Goal: Task Accomplishment & Management: Use online tool/utility

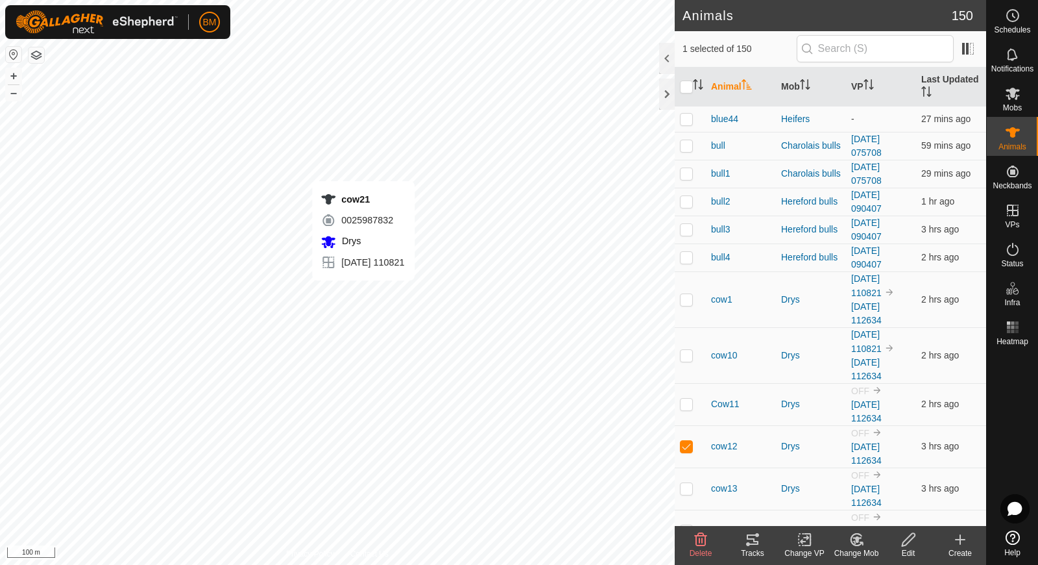
checkbox input "false"
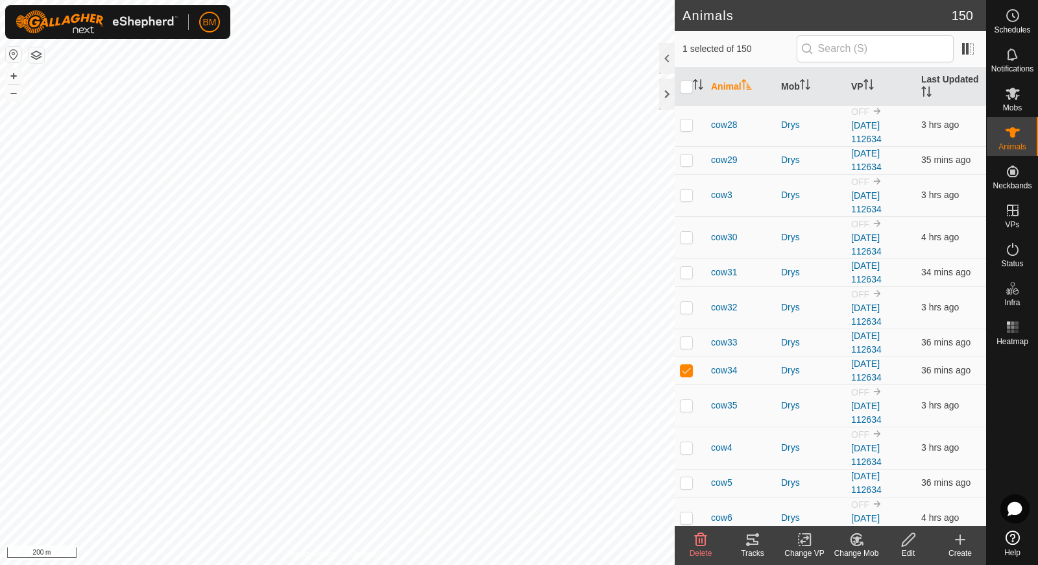
scroll to position [1015, 0]
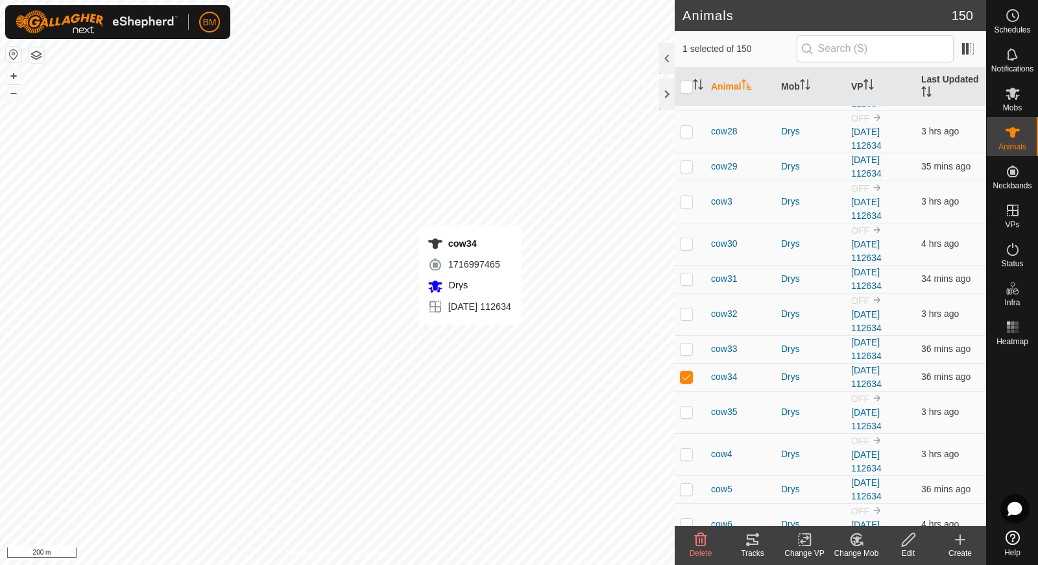
checkbox input "false"
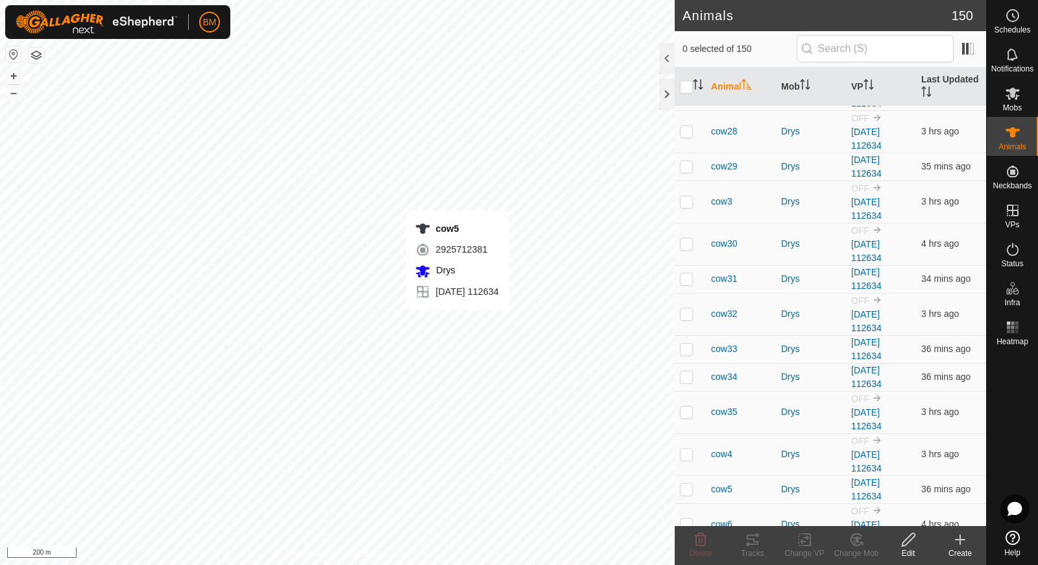
checkbox input "true"
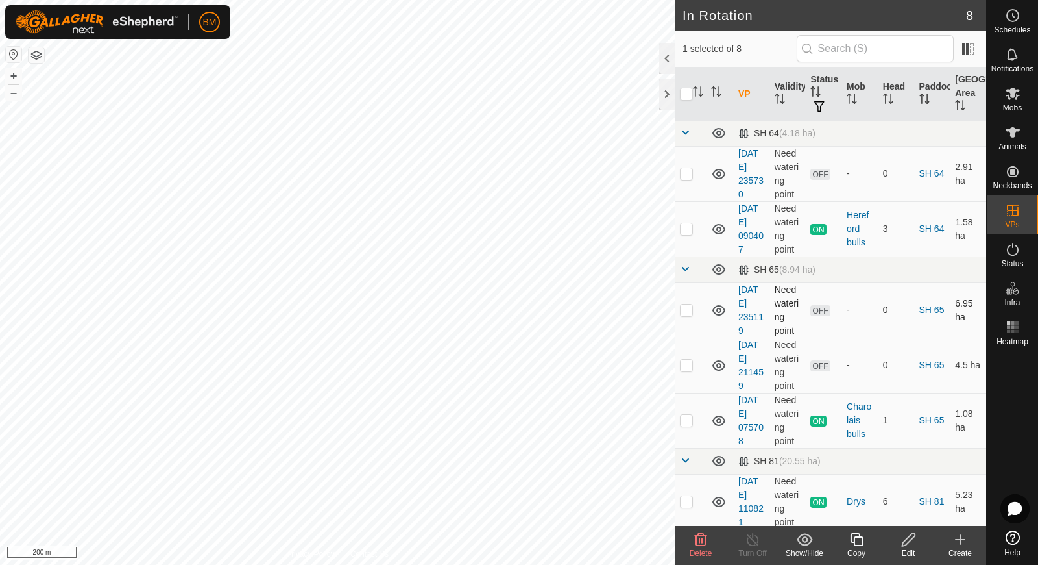
scroll to position [149, 0]
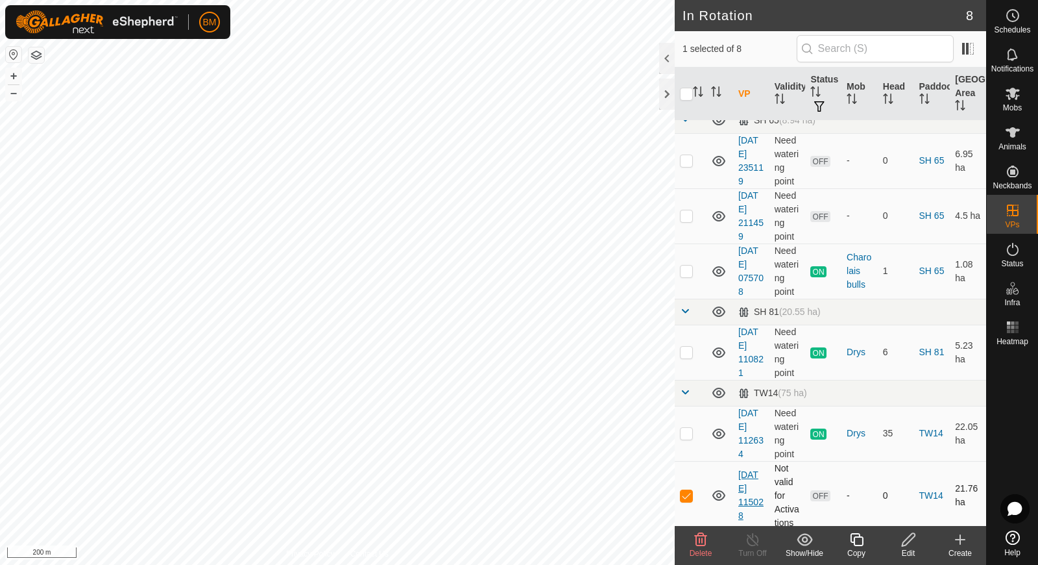
click at [751, 489] on link "[DATE] 115028" at bounding box center [751, 494] width 25 height 51
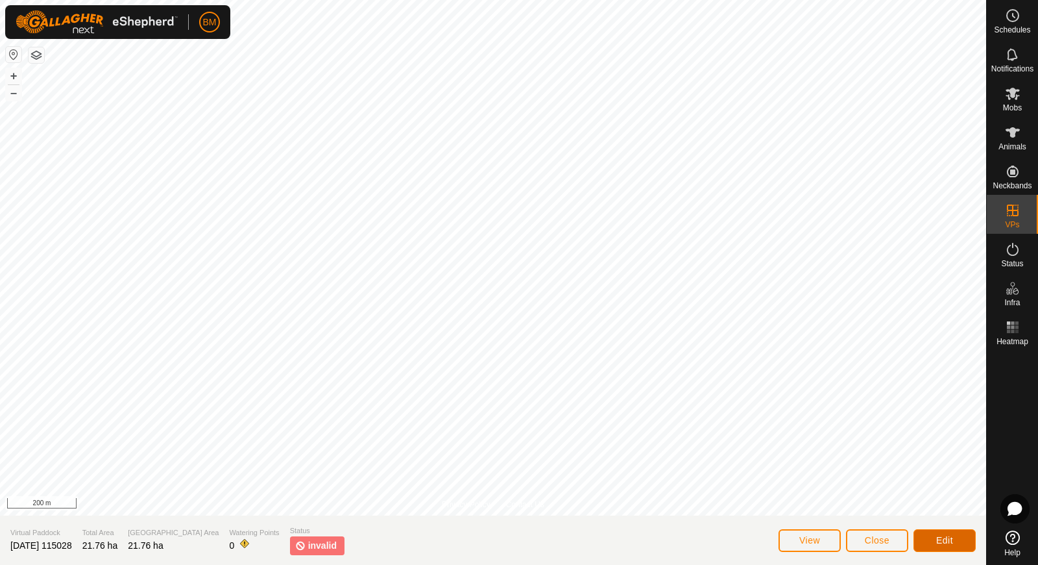
click at [925, 537] on button "Edit" at bounding box center [945, 540] width 62 height 23
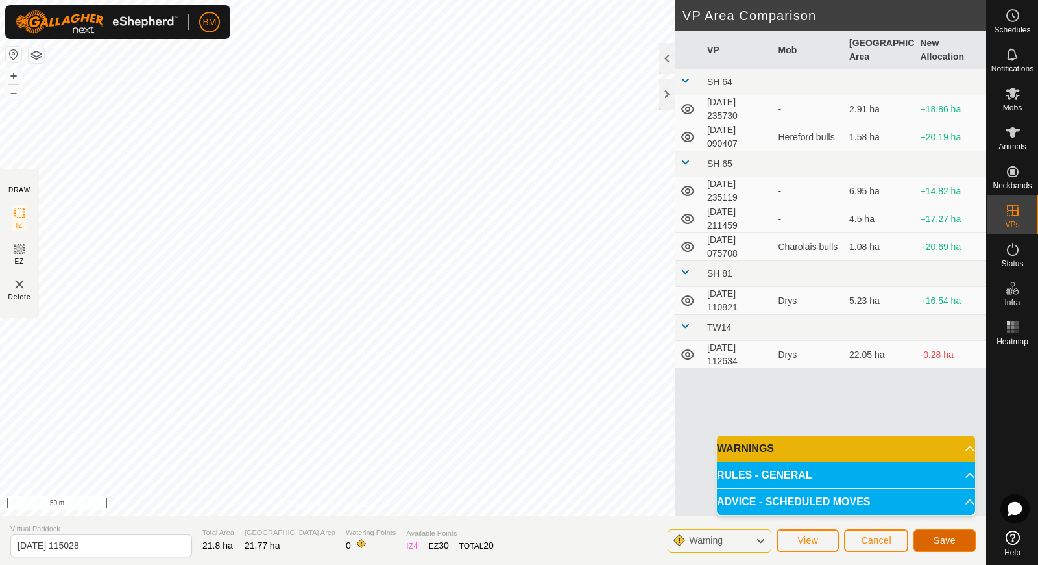
click at [961, 539] on button "Save" at bounding box center [945, 540] width 62 height 23
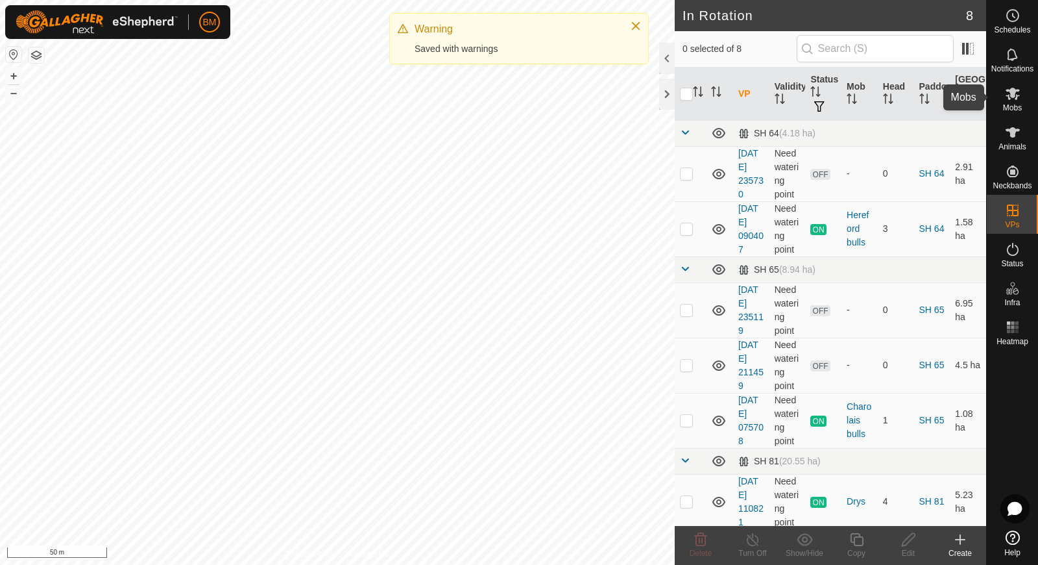
click at [1004, 98] on es-mob-svg-icon at bounding box center [1012, 93] width 23 height 21
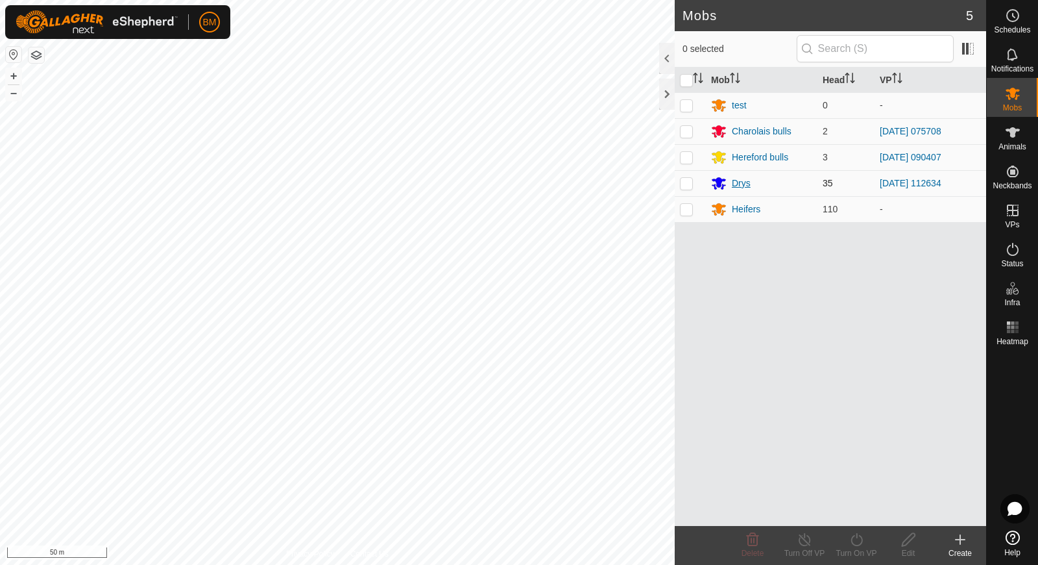
click at [742, 178] on div "Drys" at bounding box center [741, 184] width 19 height 14
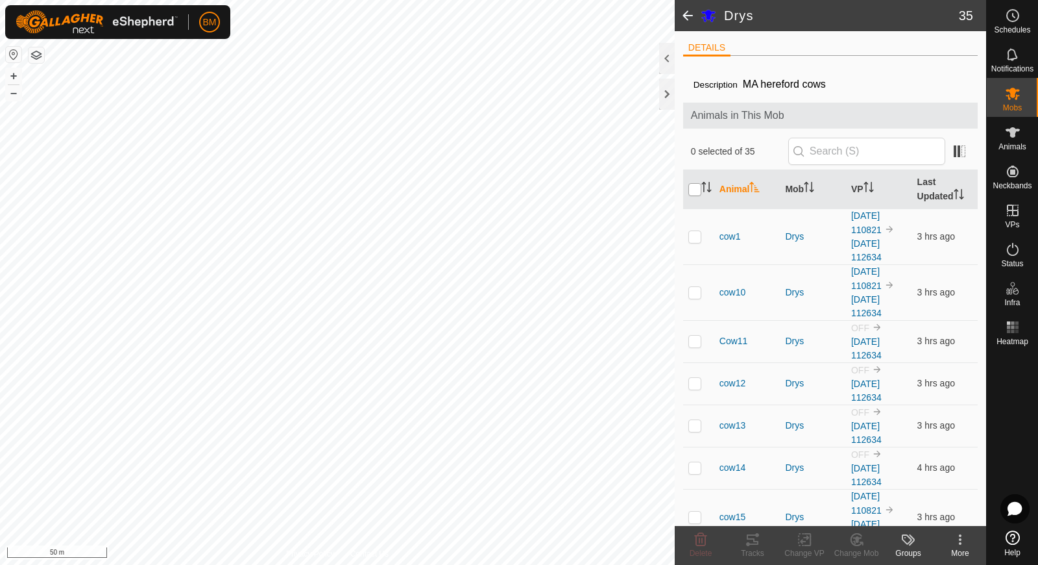
click at [690, 190] on input "checkbox" at bounding box center [695, 189] width 13 height 13
checkbox input "true"
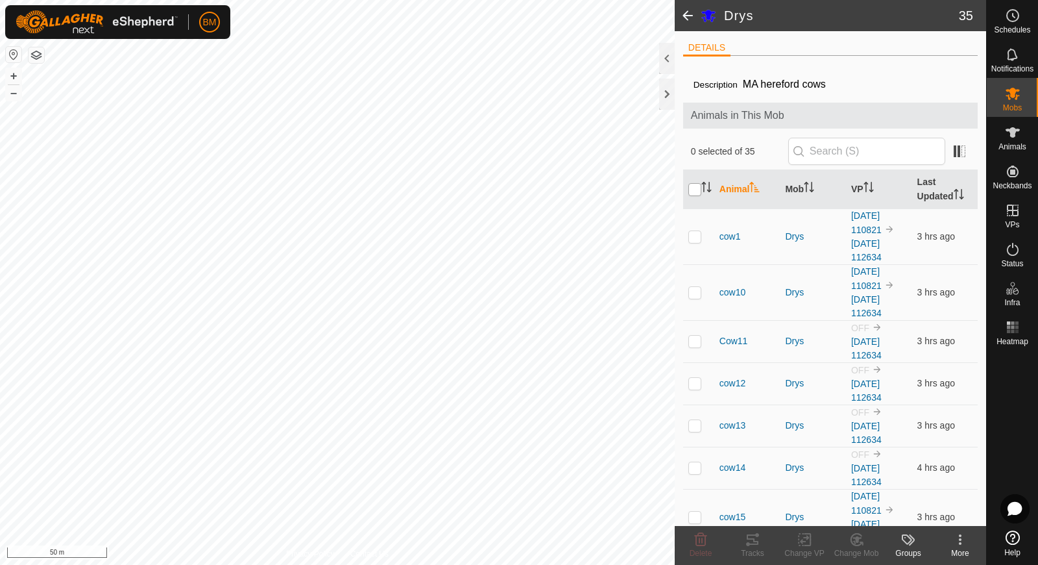
checkbox input "true"
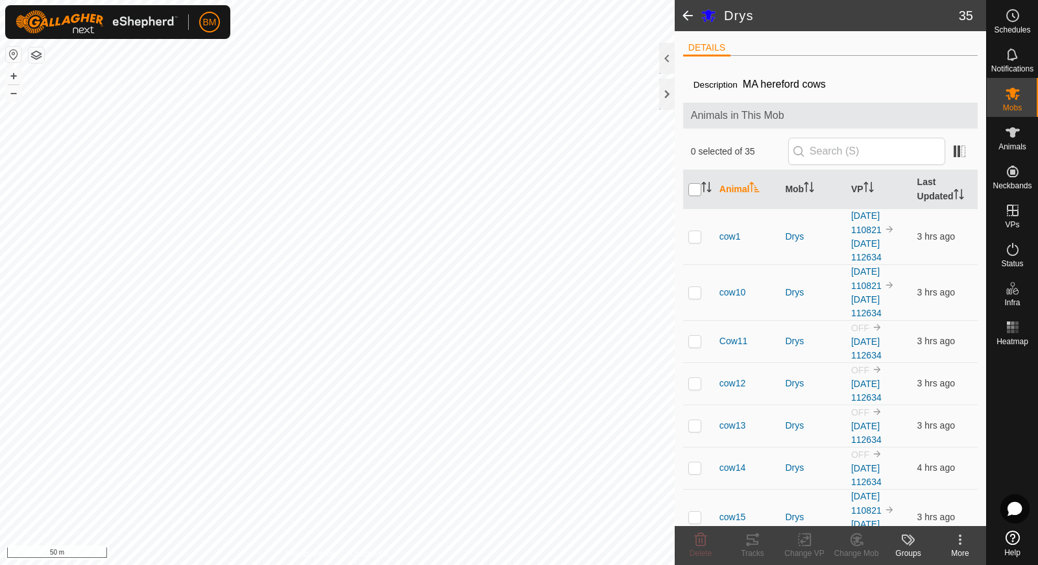
checkbox input "true"
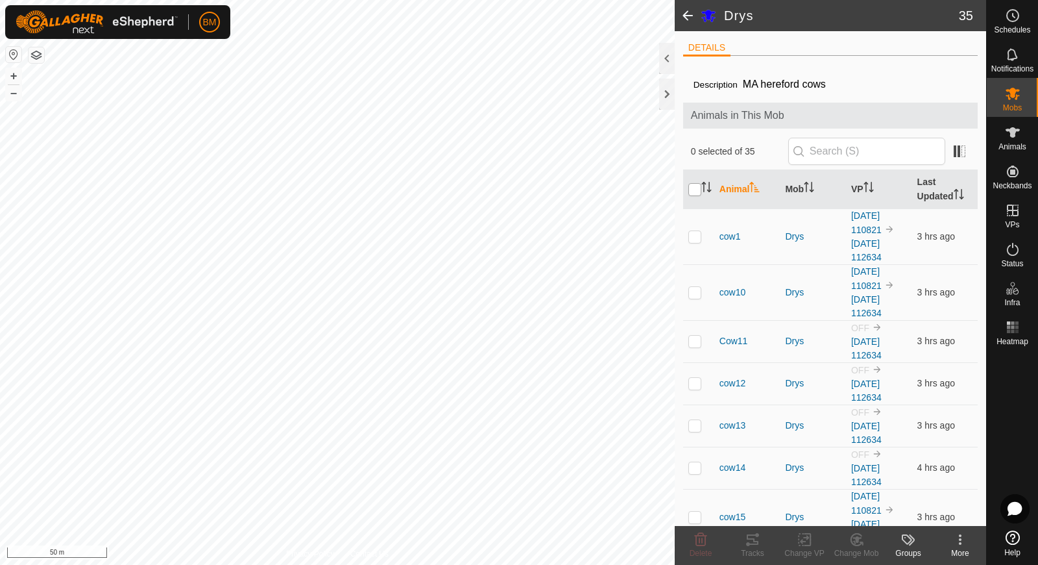
checkbox input "true"
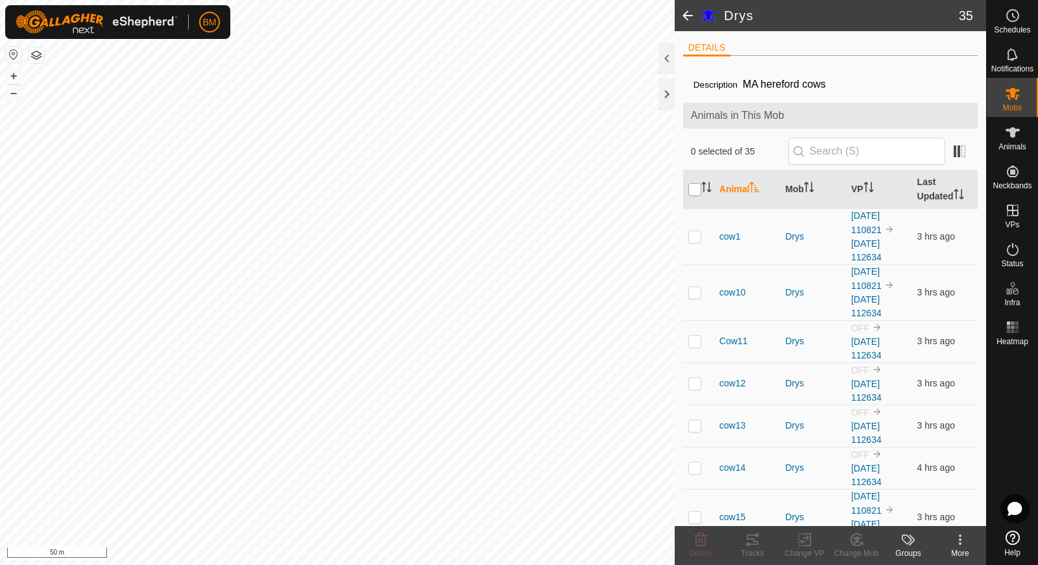
checkbox input "true"
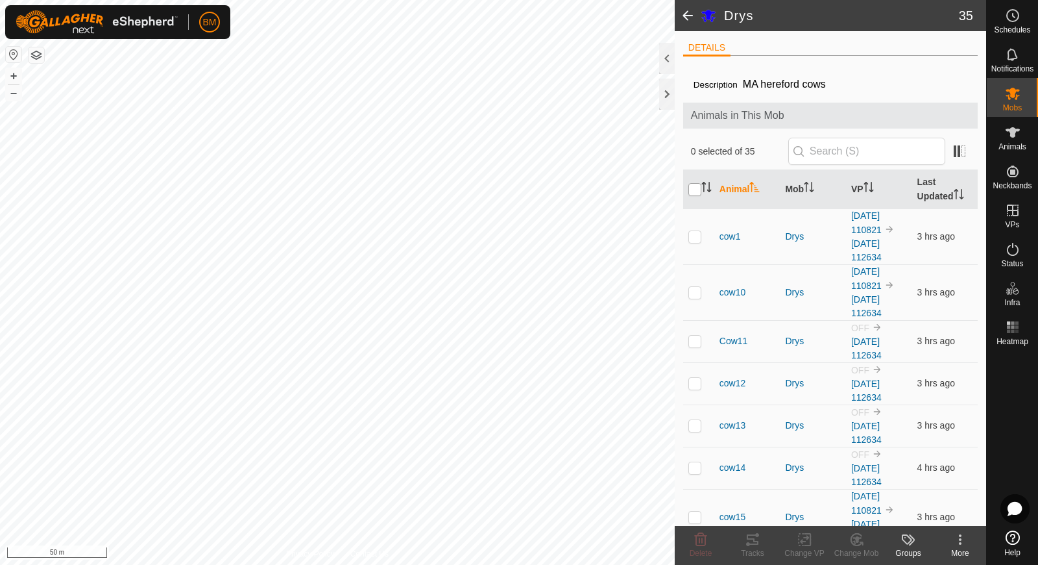
checkbox input "true"
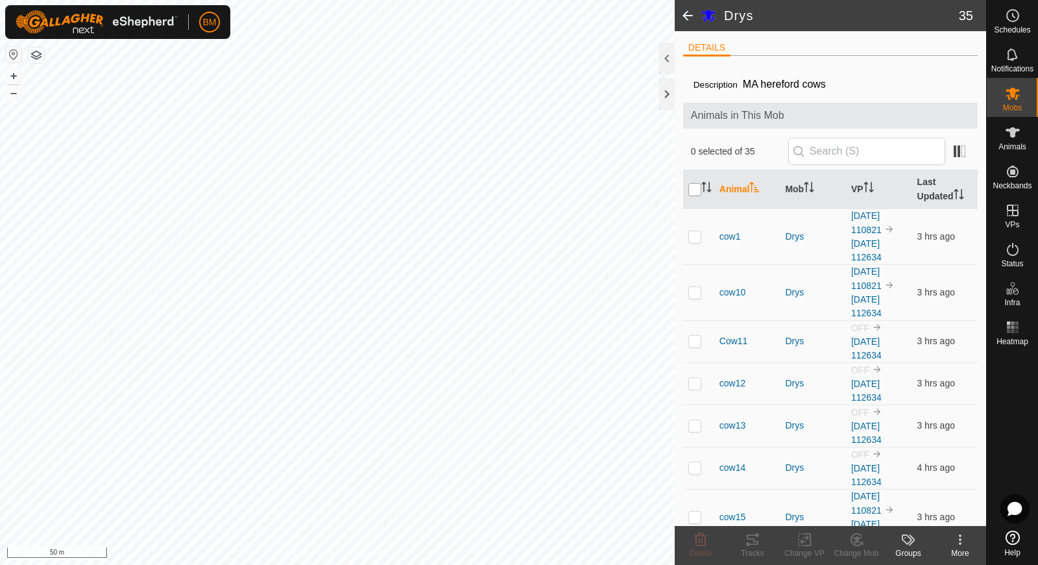
checkbox input "true"
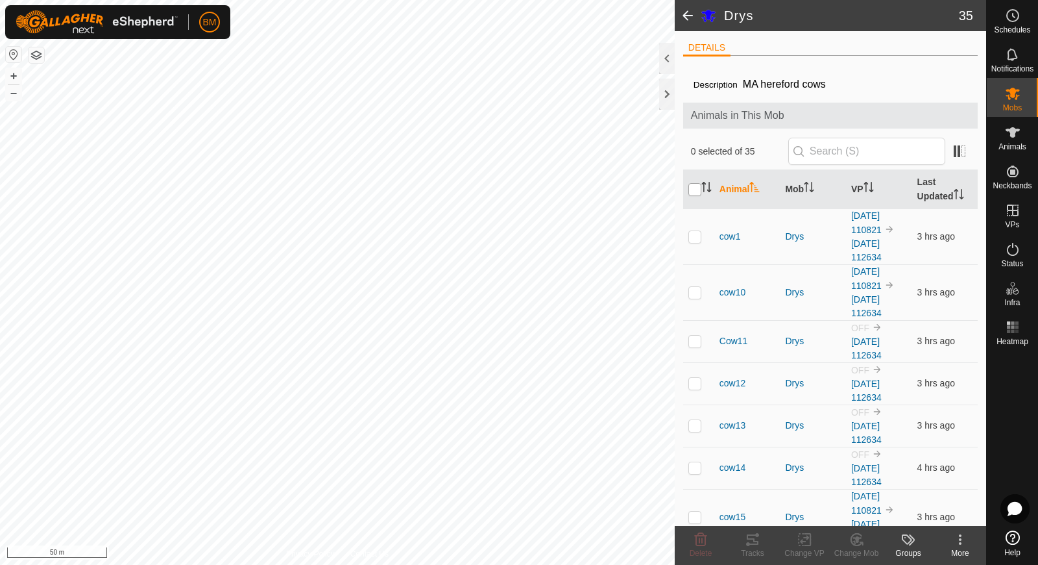
checkbox input "true"
click at [803, 544] on icon at bounding box center [805, 540] width 16 height 16
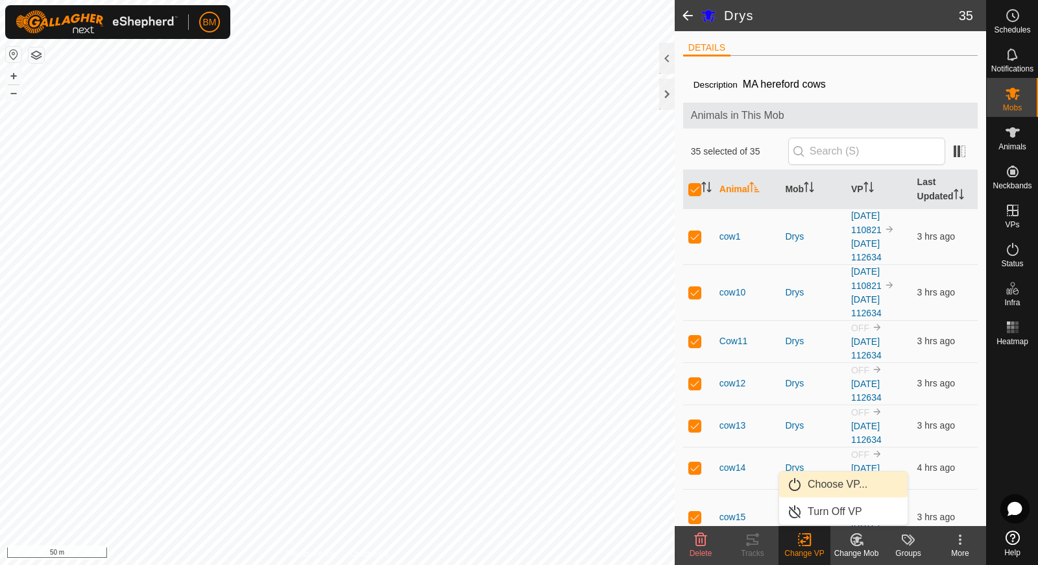
click at [822, 484] on link "Choose VP..." at bounding box center [843, 484] width 129 height 26
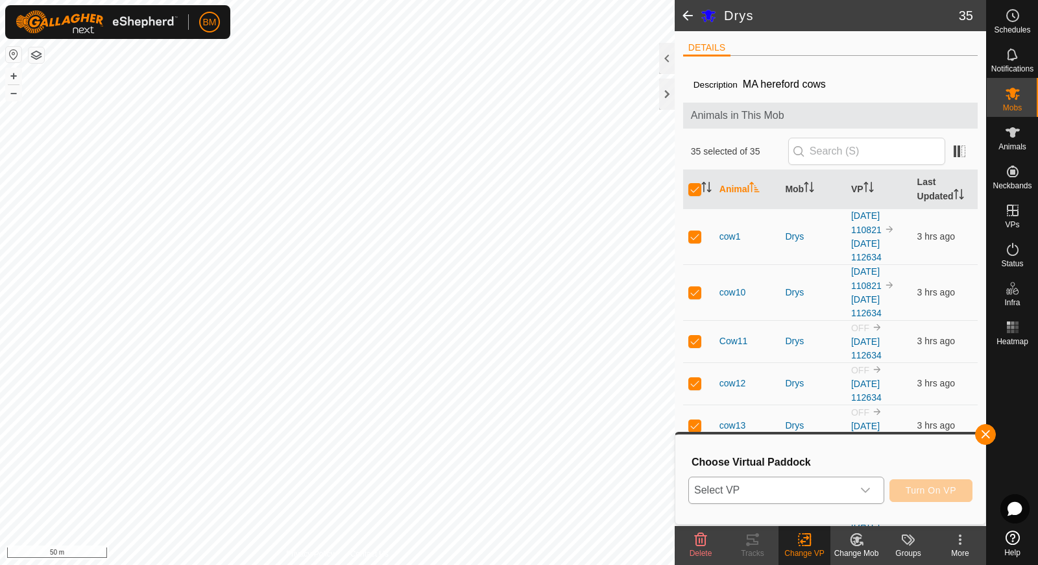
click at [752, 491] on span "Select VP" at bounding box center [771, 490] width 164 height 26
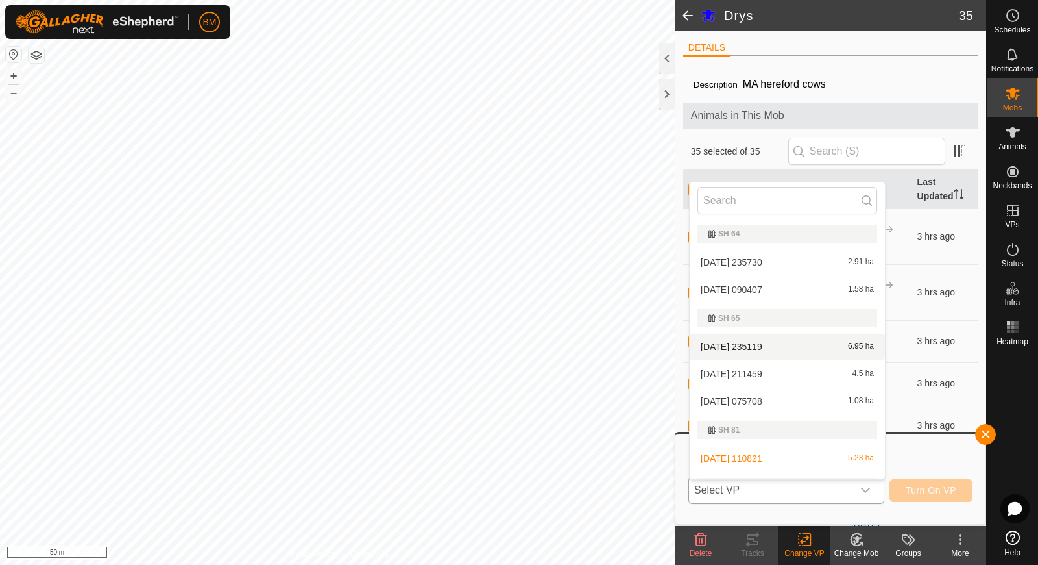
scroll to position [76, 0]
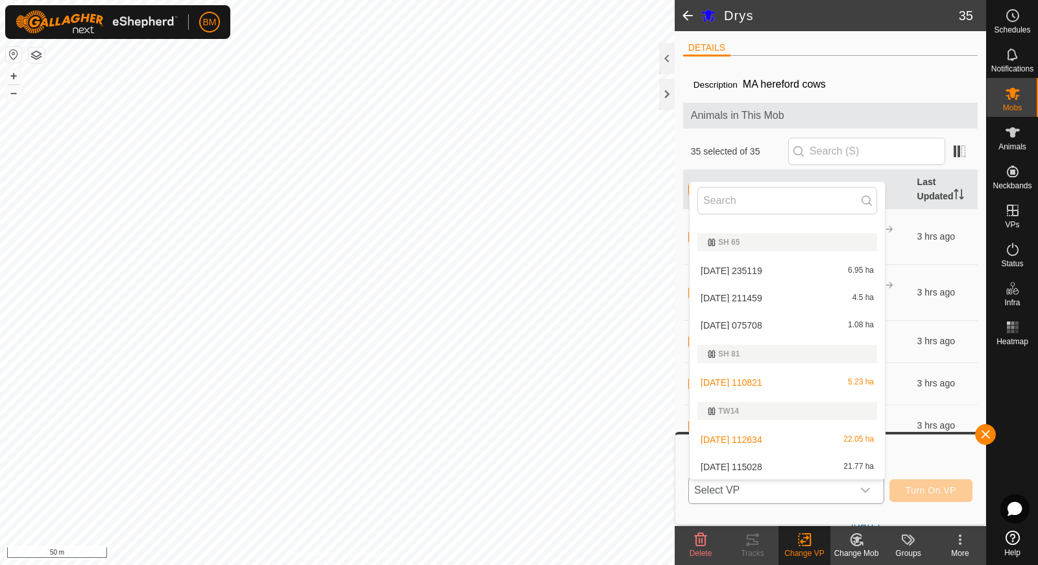
click at [766, 467] on li "[DATE] 115028 21.77 ha" at bounding box center [787, 467] width 195 height 26
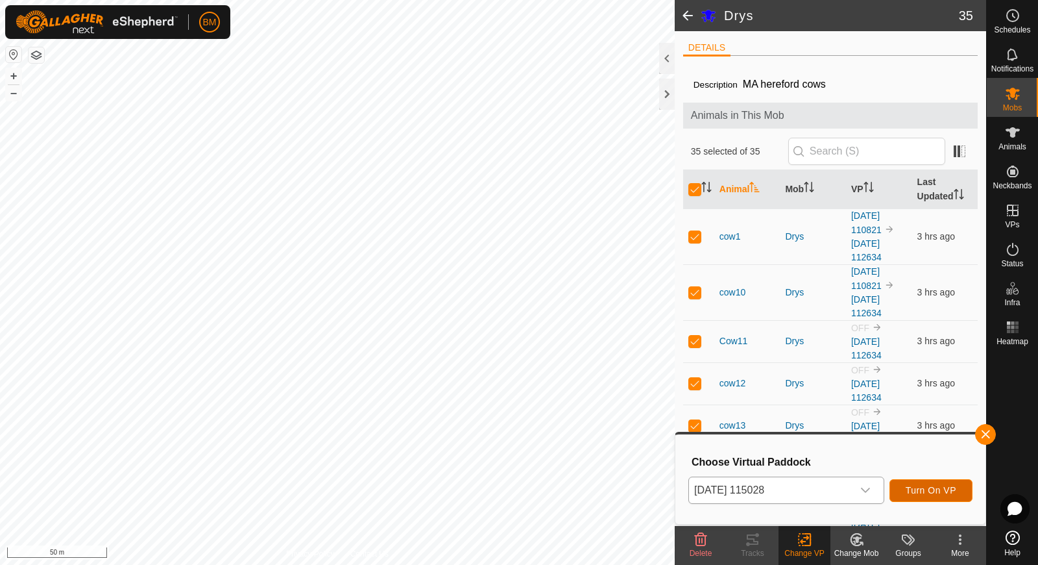
click at [938, 491] on span "Turn On VP" at bounding box center [931, 490] width 51 height 10
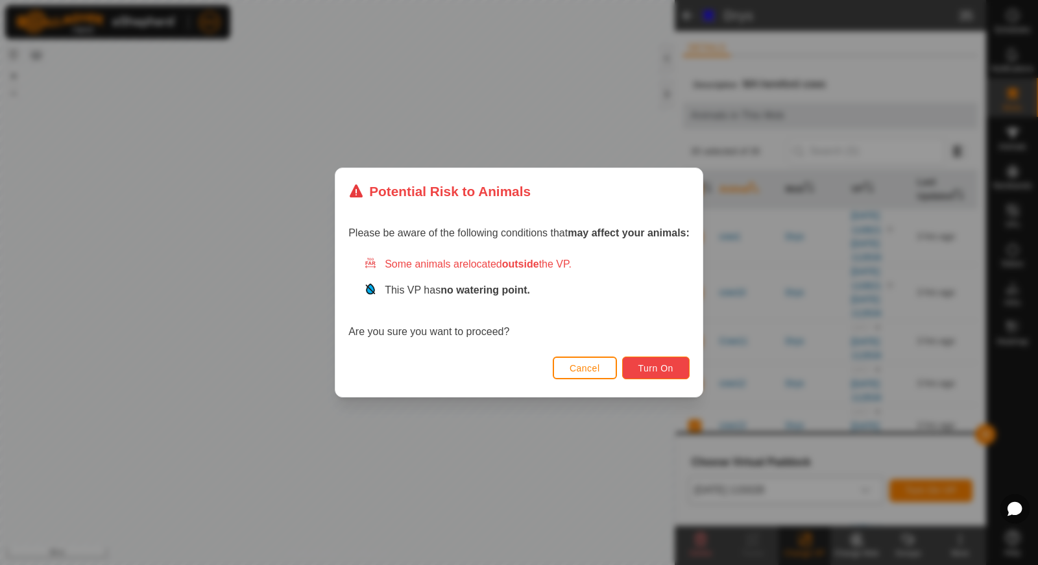
click at [657, 371] on span "Turn On" at bounding box center [656, 368] width 35 height 10
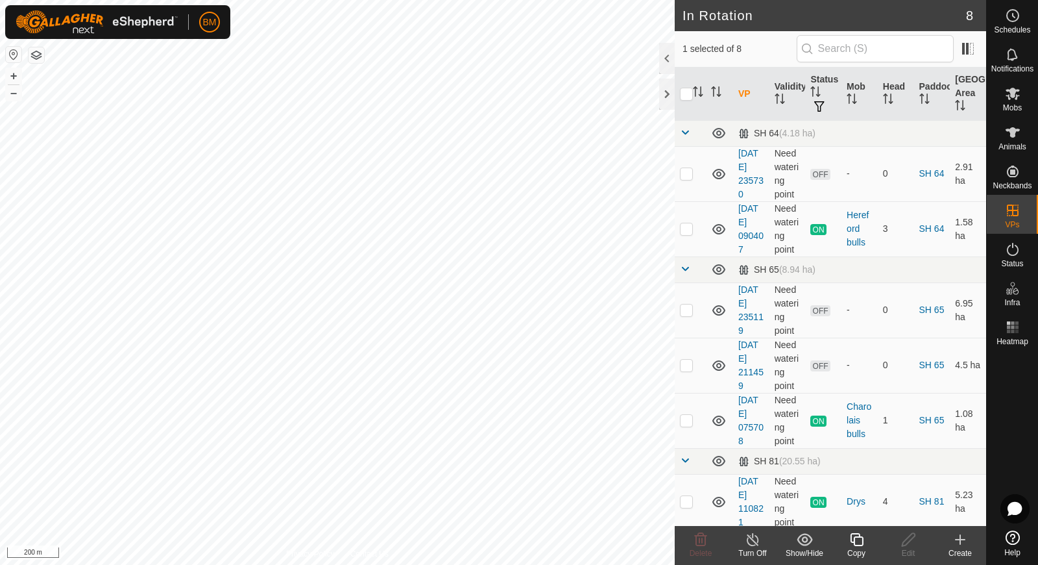
click at [749, 543] on icon at bounding box center [753, 539] width 12 height 13
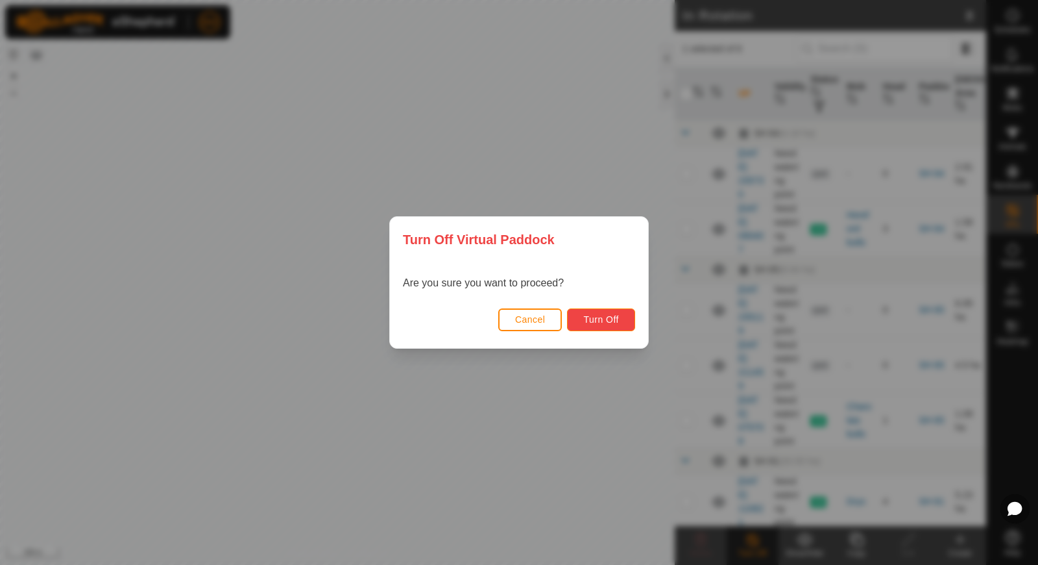
click at [600, 326] on button "Turn Off" at bounding box center [601, 319] width 68 height 23
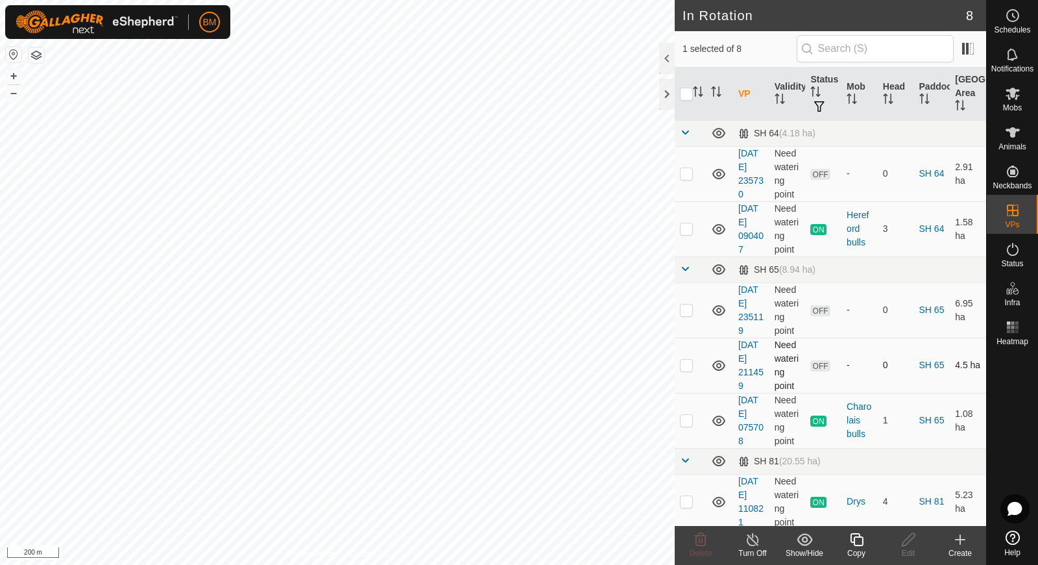
scroll to position [136, 0]
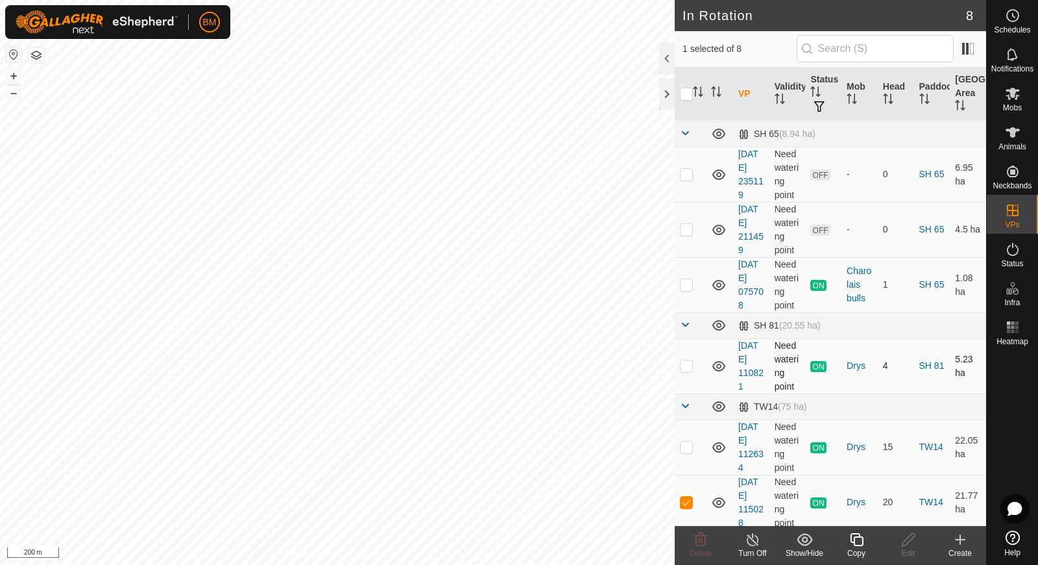
checkbox input "true"
checkbox input "false"
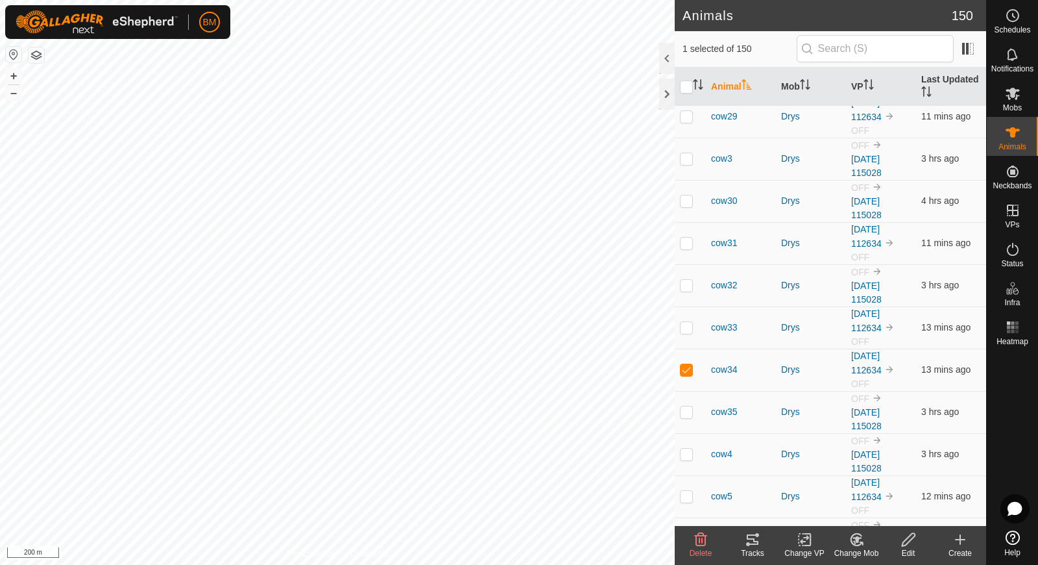
scroll to position [1114, 0]
checkbox input "true"
checkbox input "false"
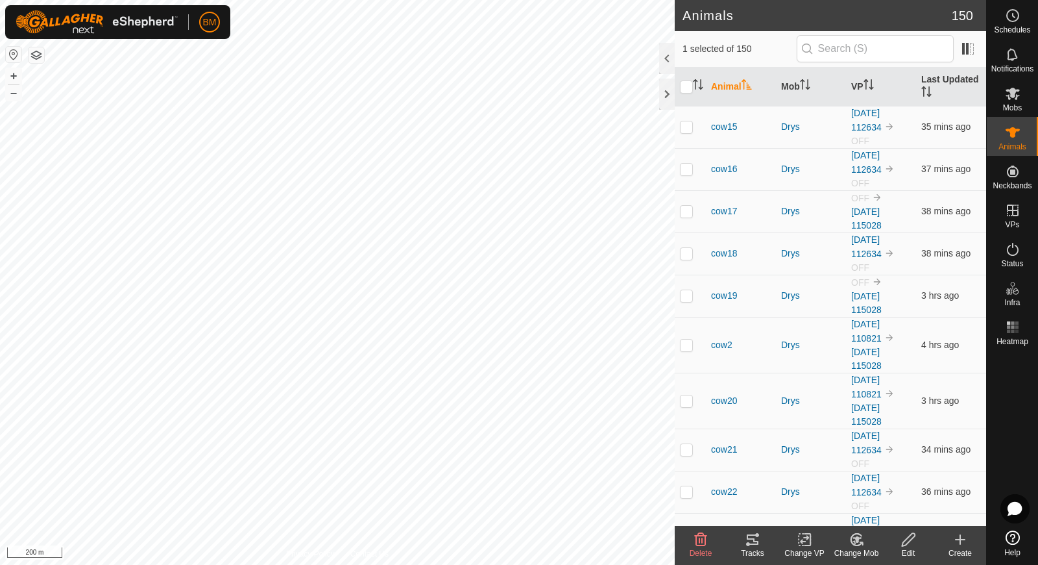
scroll to position [0, 0]
